Goal: Task Accomplishment & Management: Use online tool/utility

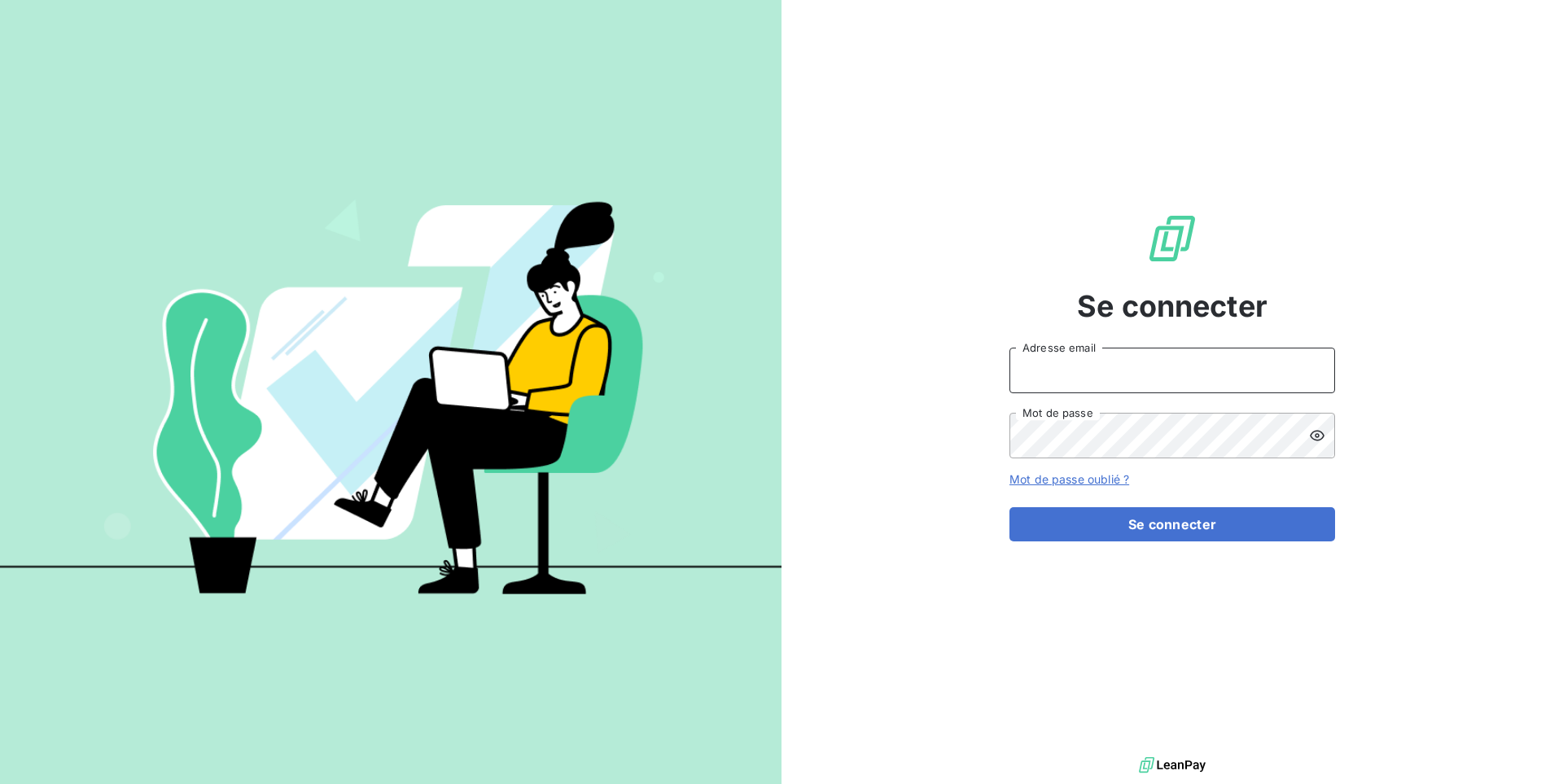
click at [1062, 357] on input "Adresse email" at bounding box center [1173, 371] width 326 height 46
type input "admin@minjard"
click at [1010, 507] on button "Se connecter" at bounding box center [1173, 524] width 326 height 35
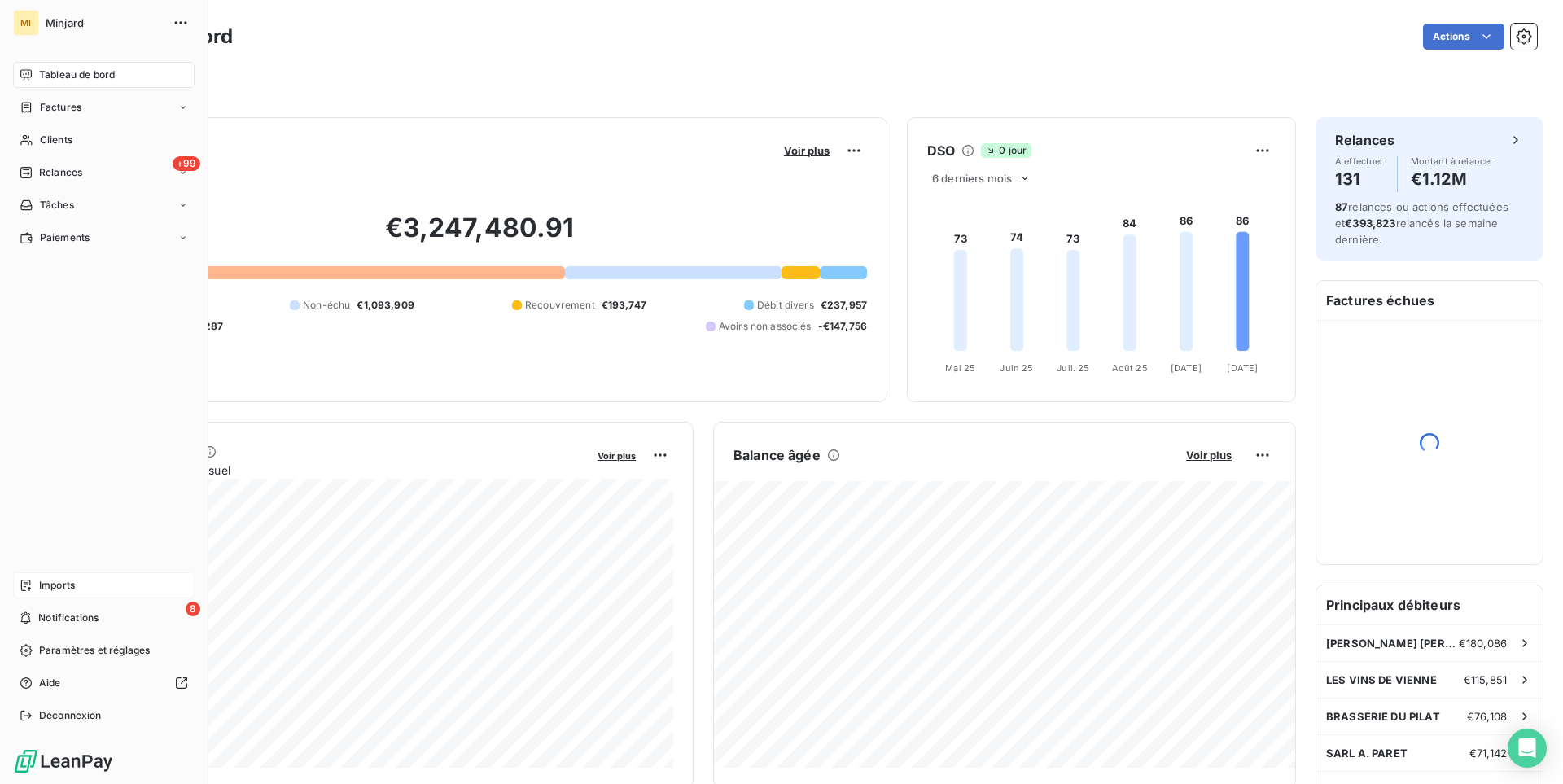
click at [53, 580] on span "Imports" at bounding box center [57, 585] width 35 height 15
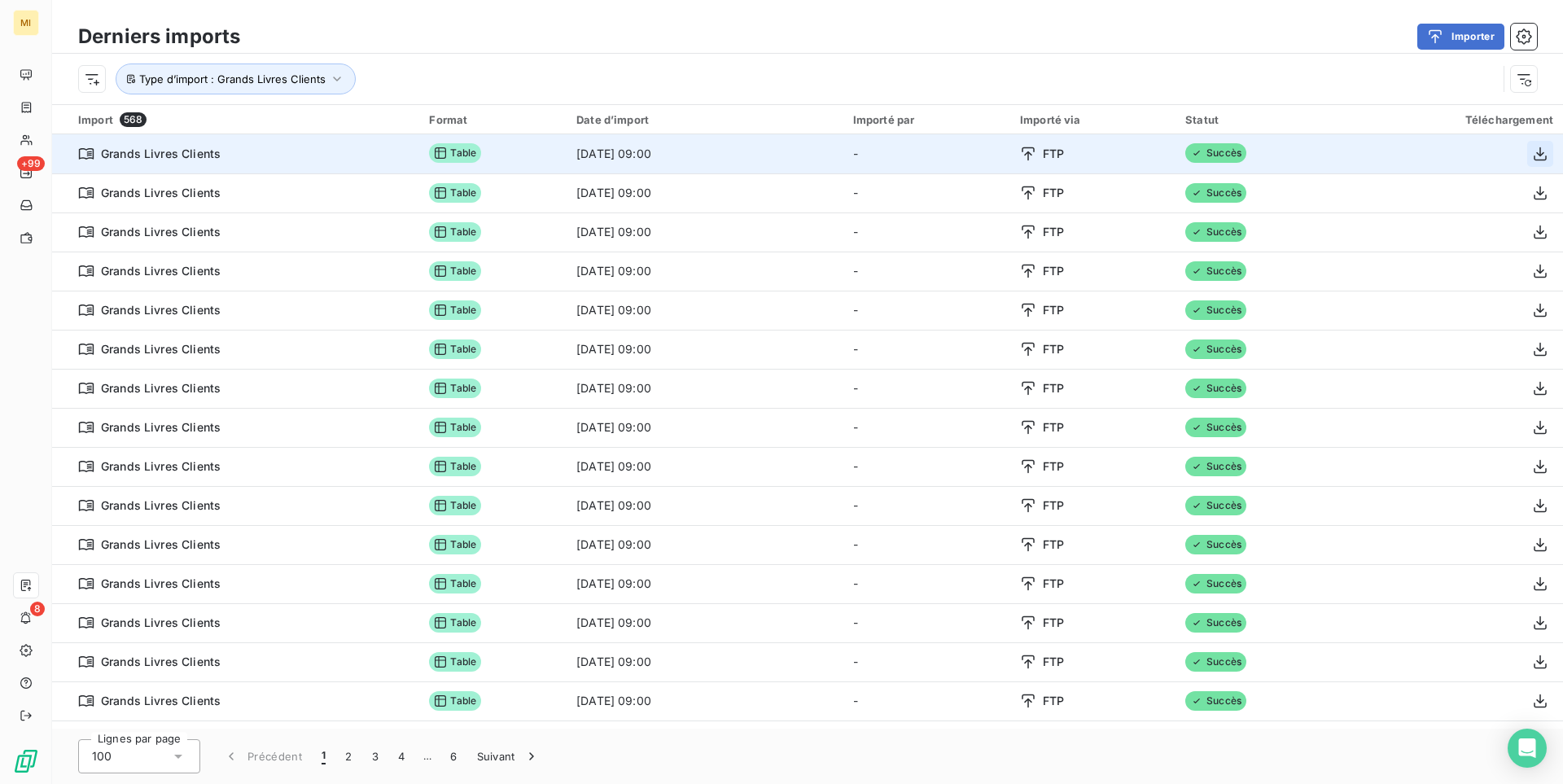
click at [1528, 158] on button "button" at bounding box center [1540, 153] width 26 height 26
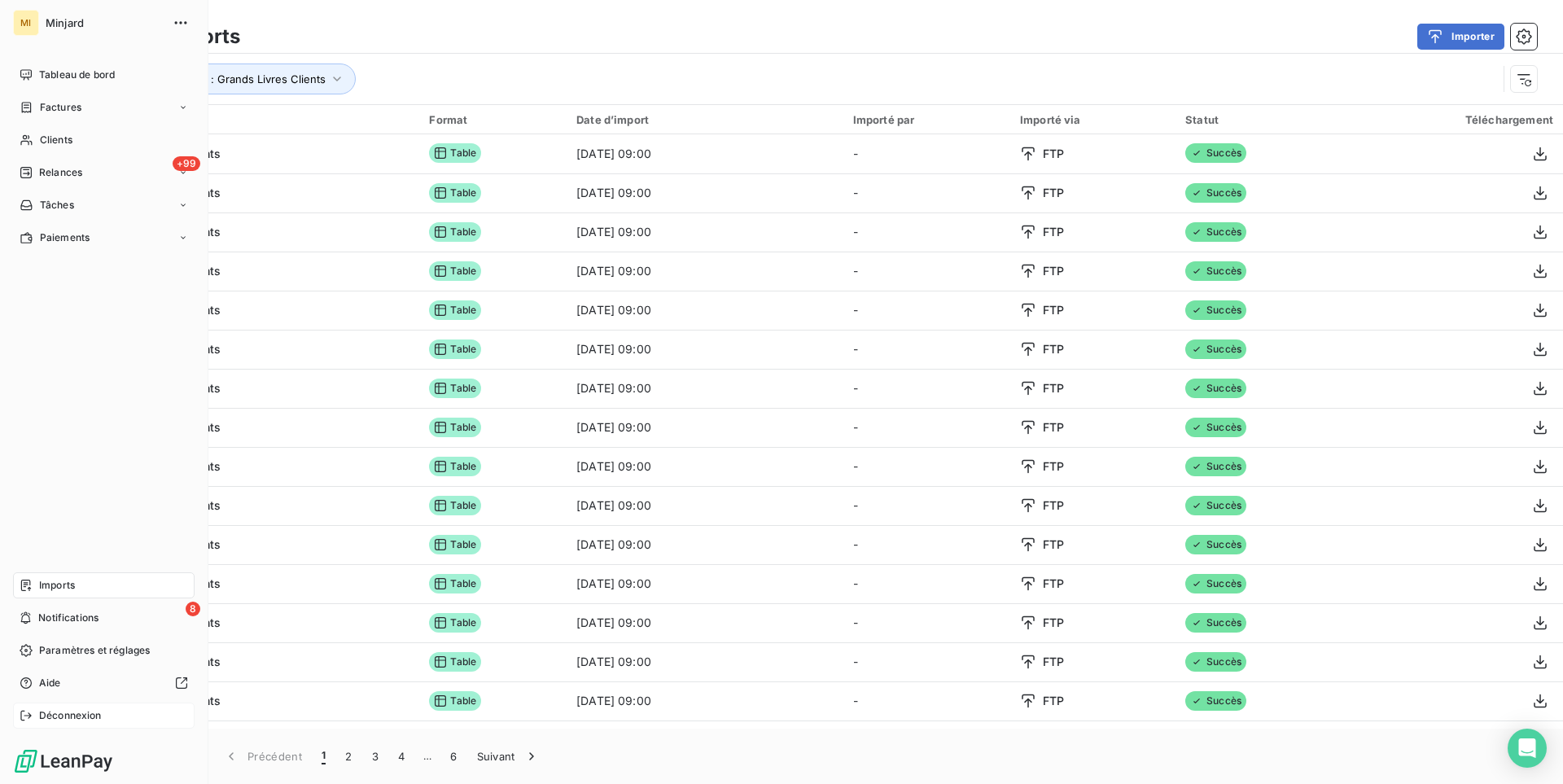
click at [106, 708] on div "Déconnexion" at bounding box center [104, 715] width 181 height 26
